Goal: Check status: Check status

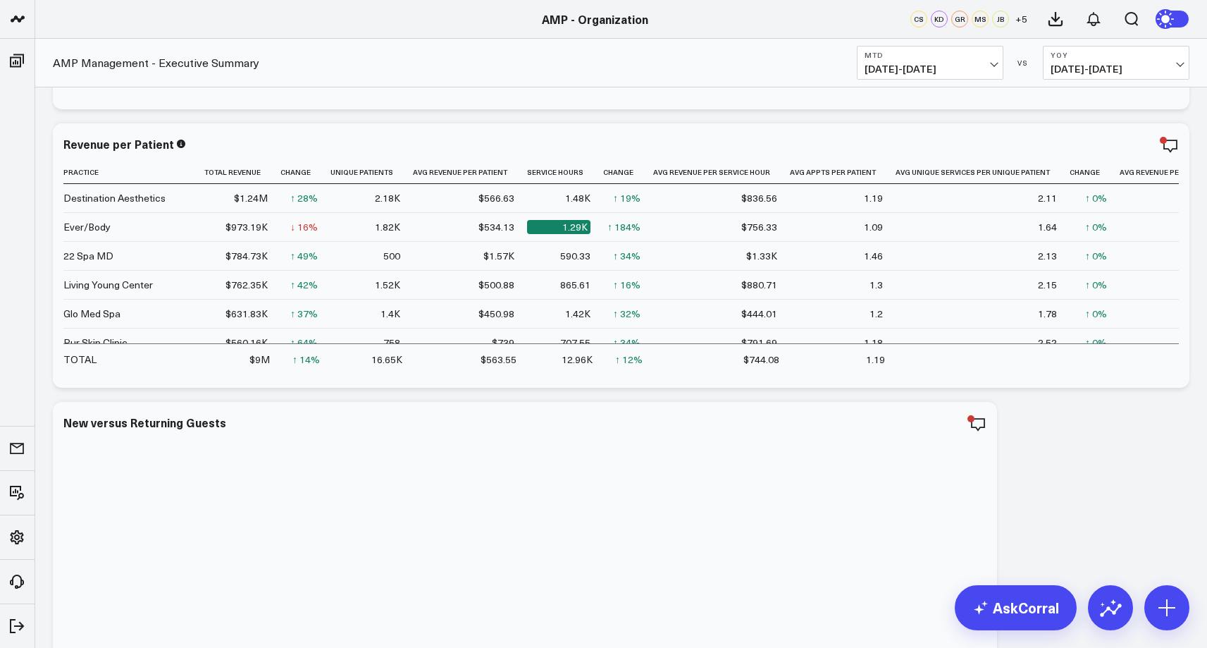
scroll to position [352, 0]
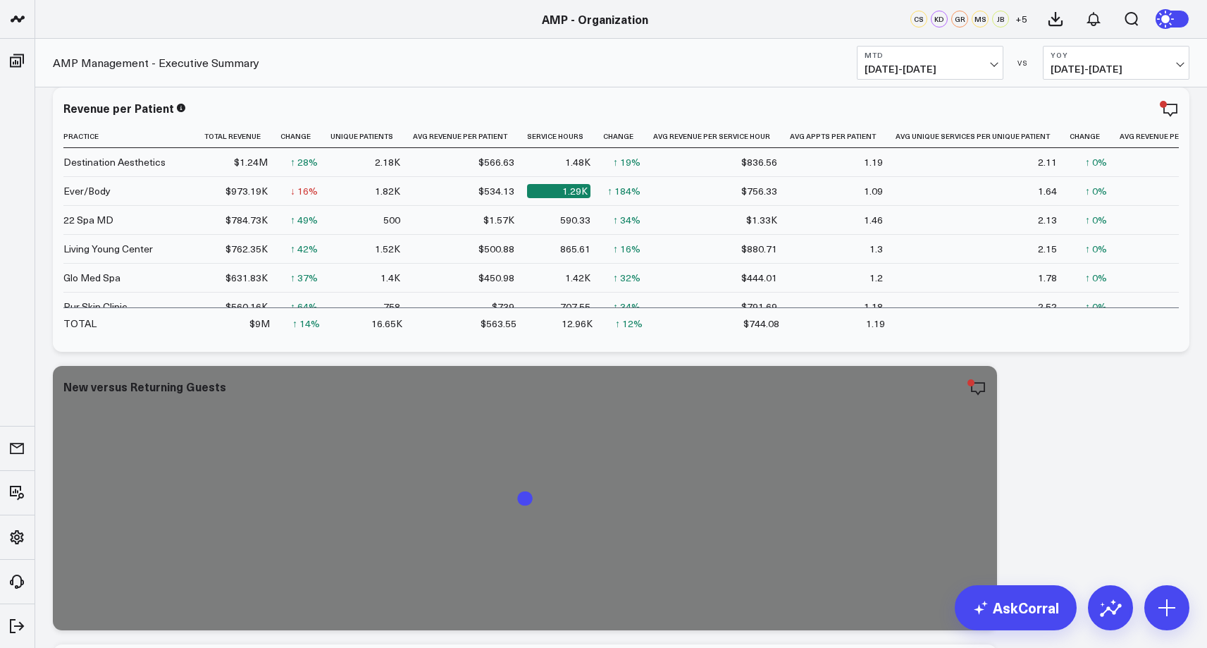
click at [1159, 61] on button "YoY [DATE] - [DATE]" at bounding box center [1116, 63] width 147 height 34
click at [1114, 151] on link "YoY" at bounding box center [1116, 148] width 145 height 27
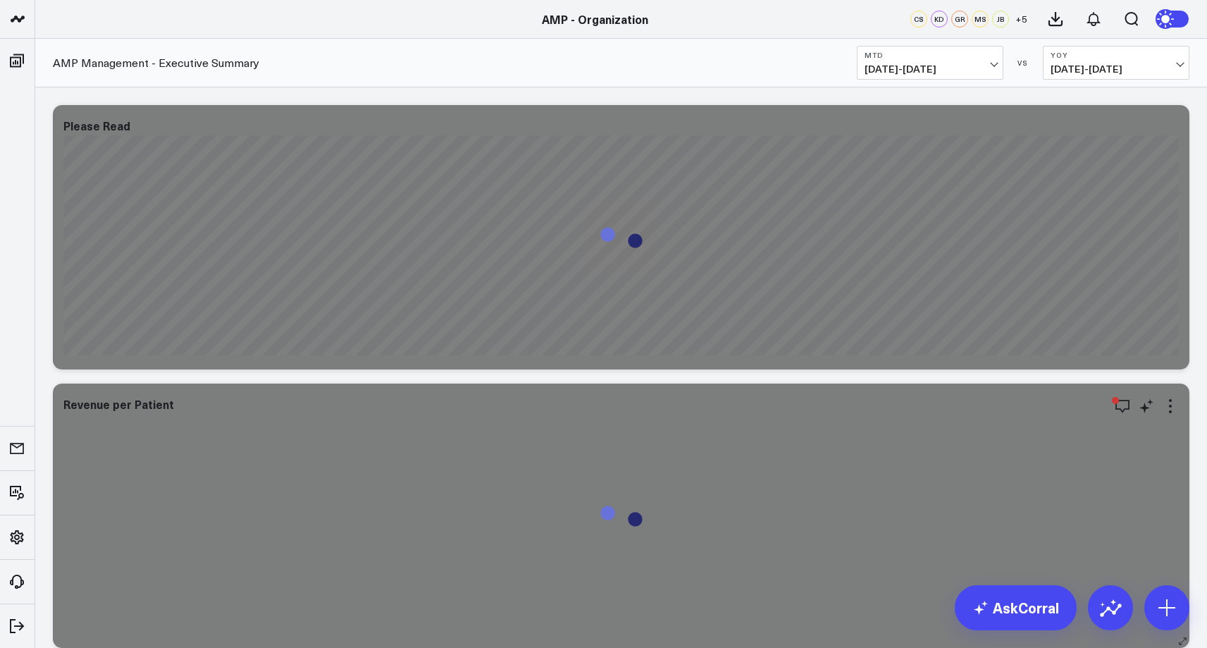
scroll to position [352, 0]
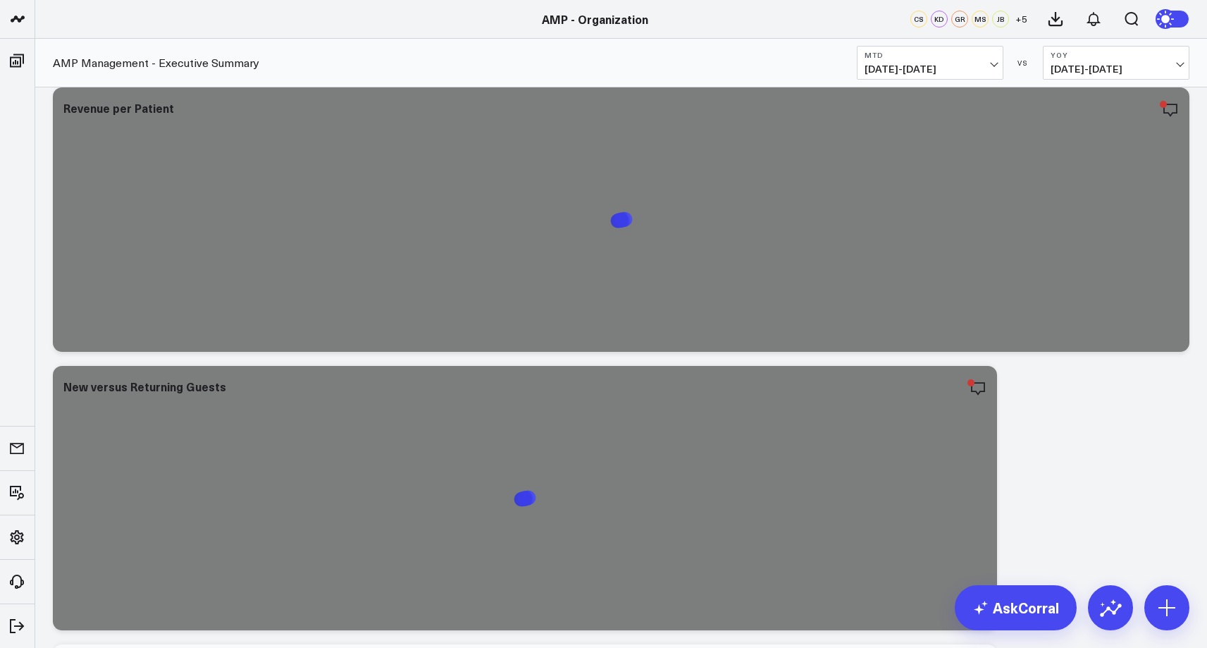
click at [1176, 70] on span "[DATE] - [DATE]" at bounding box center [1116, 68] width 131 height 11
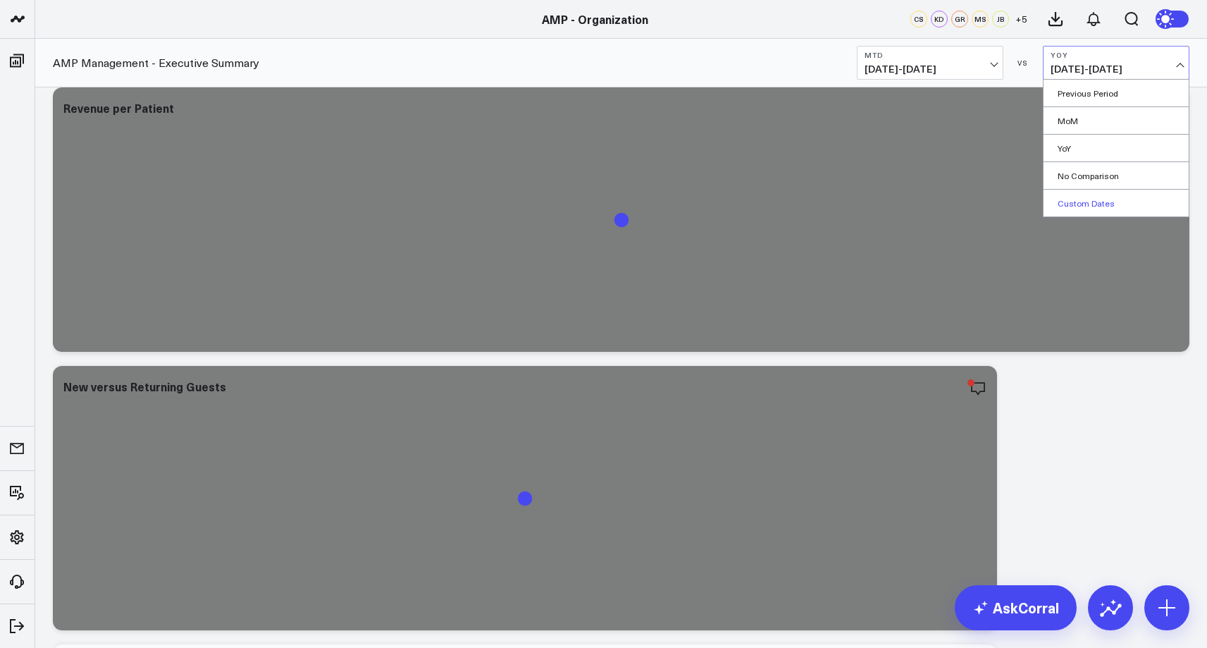
click at [1103, 207] on link "Custom Dates" at bounding box center [1116, 203] width 145 height 27
select select "9"
select select "2025"
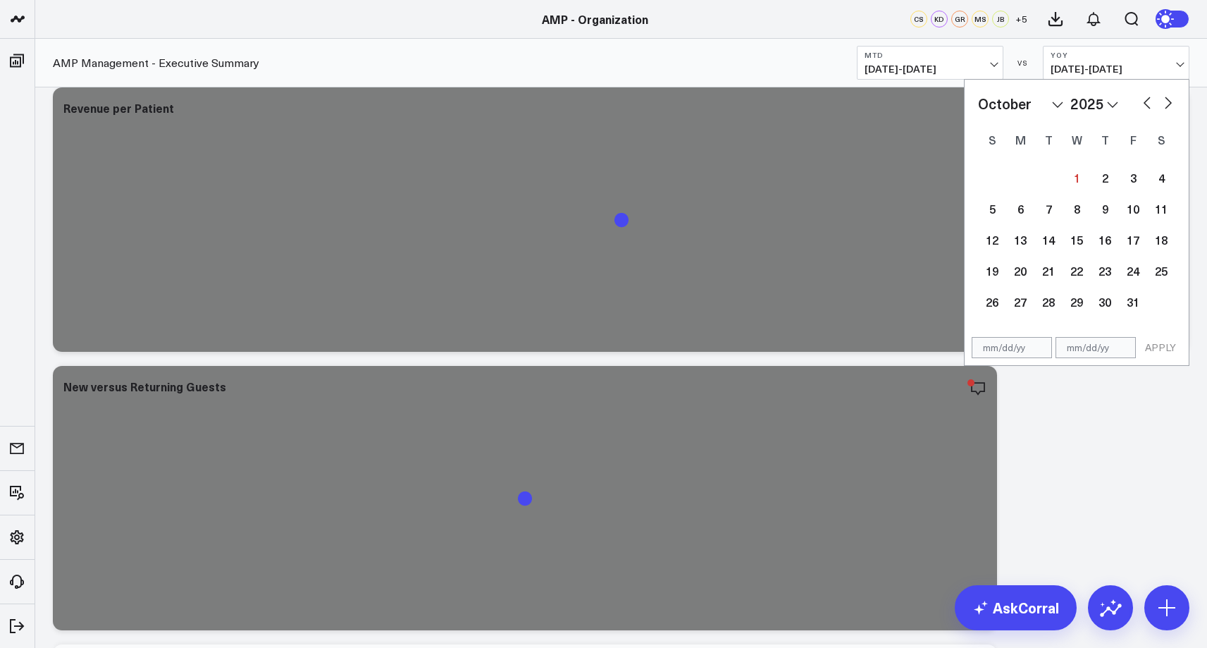
click at [1108, 103] on select "2026 2025 2024 2023 2022 2021 2020 2019 2018 2017 2016 2015 2014 2013 2012 2011…" at bounding box center [1094, 103] width 48 height 21
select select "9"
select select "2024"
click at [1055, 110] on select "January February March April May June July August September October November De…" at bounding box center [1020, 103] width 85 height 21
select select "8"
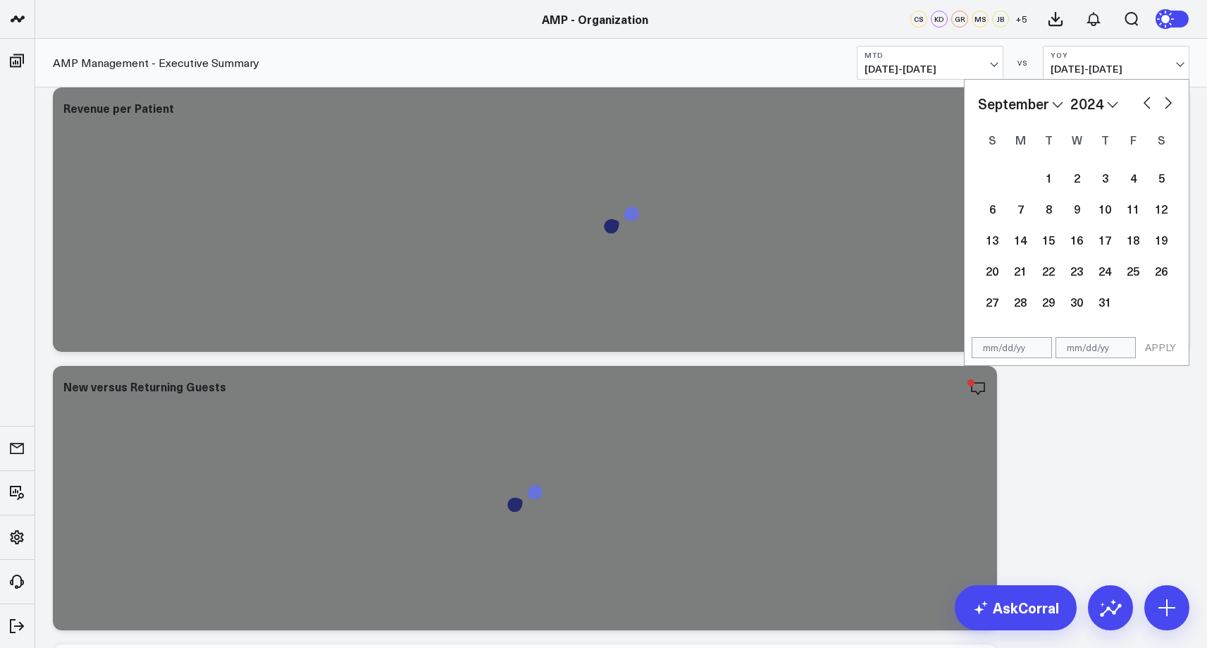
select select "2024"
click at [1001, 175] on div "1" at bounding box center [992, 177] width 28 height 28
type input "[DATE]"
select select "8"
select select "2024"
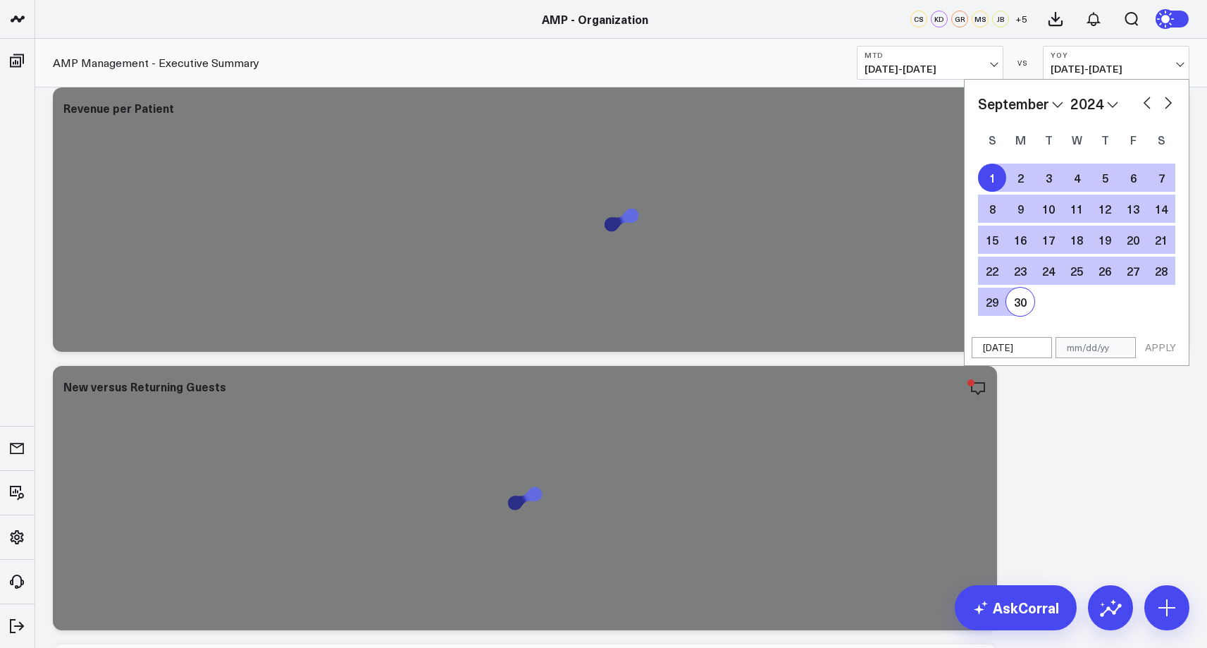
click at [1027, 302] on div "30" at bounding box center [1020, 301] width 28 height 28
type input "[DATE]"
select select "8"
select select "2024"
click at [1172, 349] on button "APPLY" at bounding box center [1160, 347] width 42 height 21
